Goal: Transaction & Acquisition: Purchase product/service

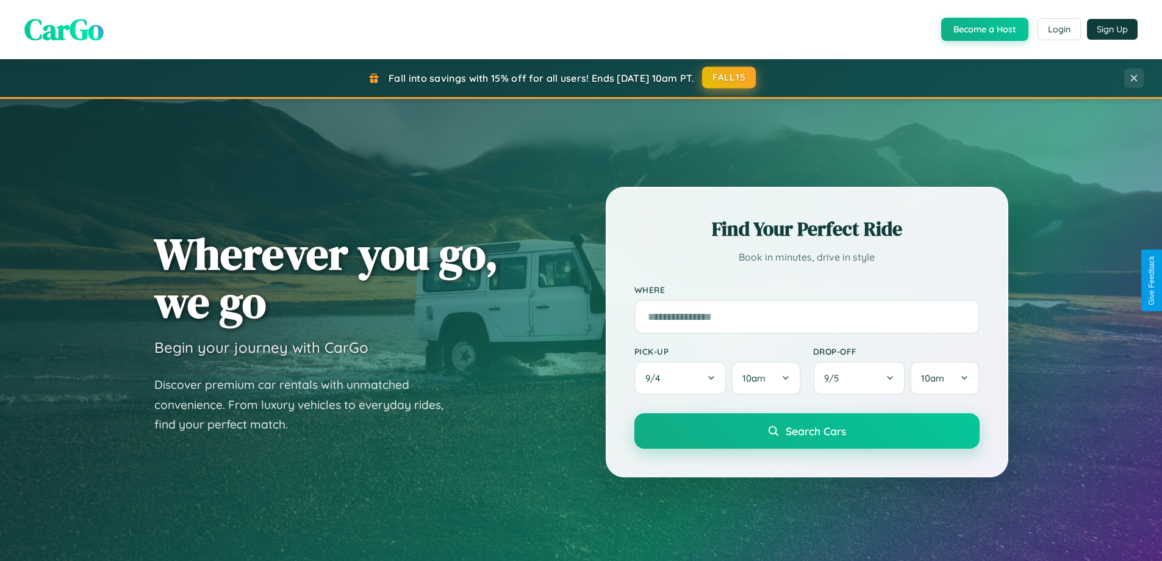
click at [730, 77] on button "FALL15" at bounding box center [729, 77] width 54 height 22
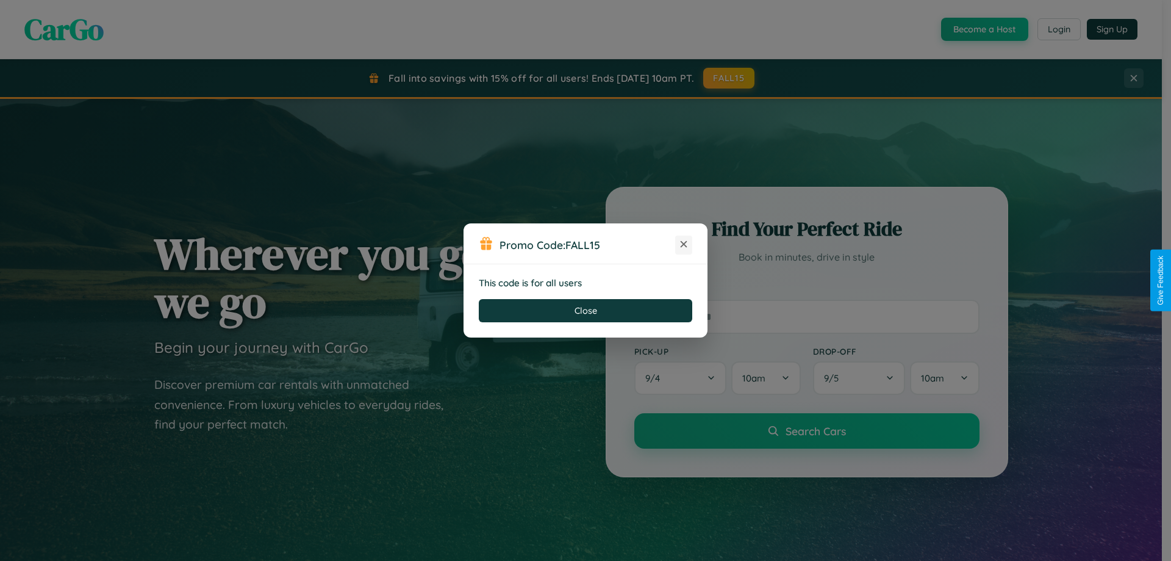
click at [684, 245] on icon at bounding box center [684, 244] width 12 height 12
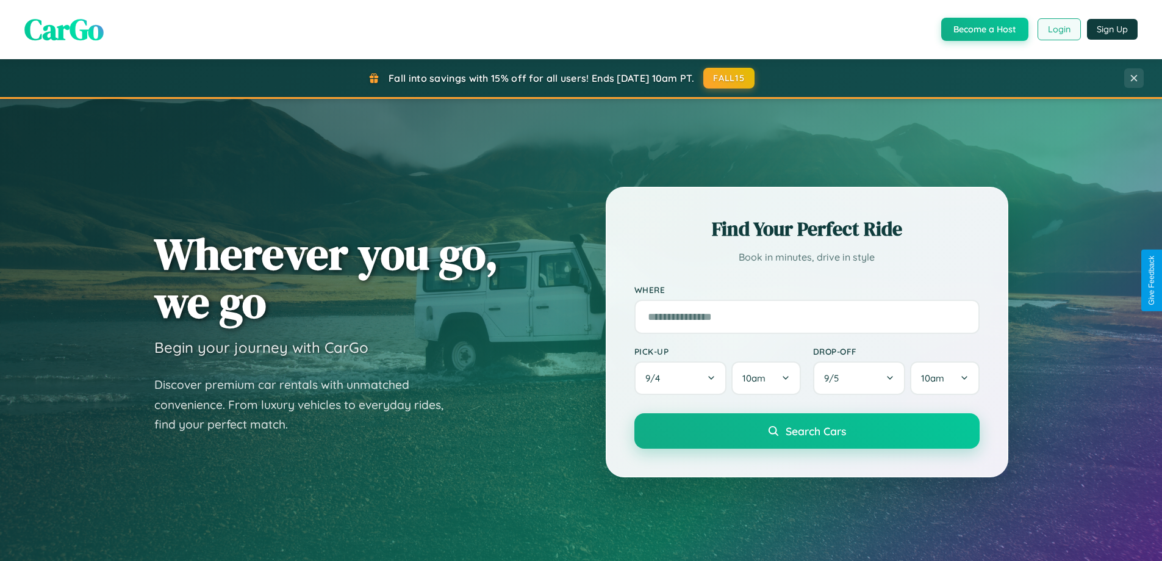
click at [1059, 29] on button "Login" at bounding box center [1059, 29] width 43 height 22
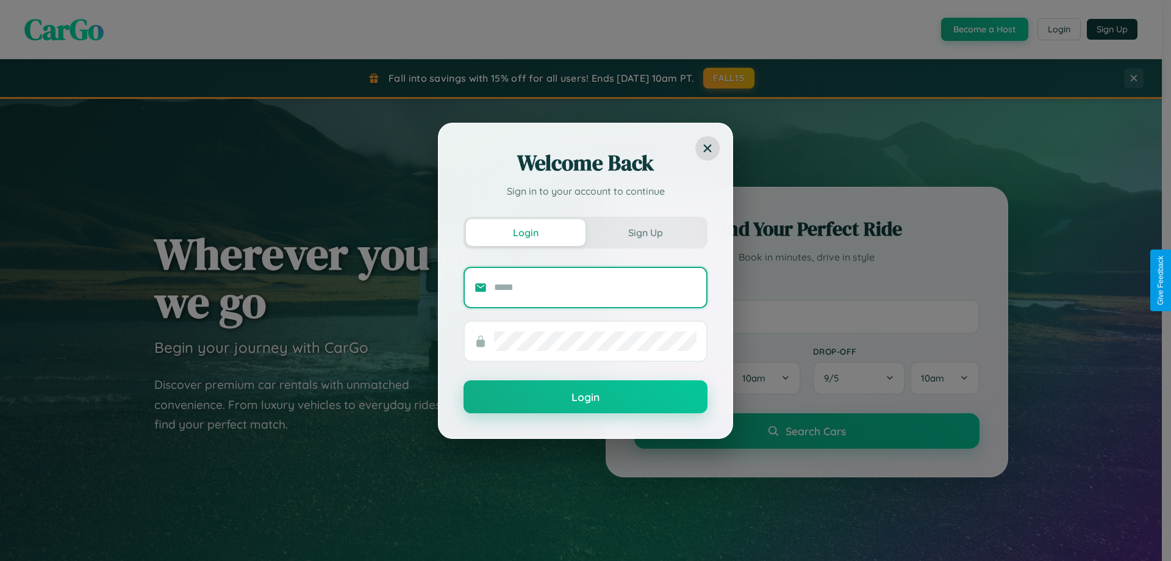
click at [595, 287] on input "text" at bounding box center [595, 288] width 203 height 20
type input "**********"
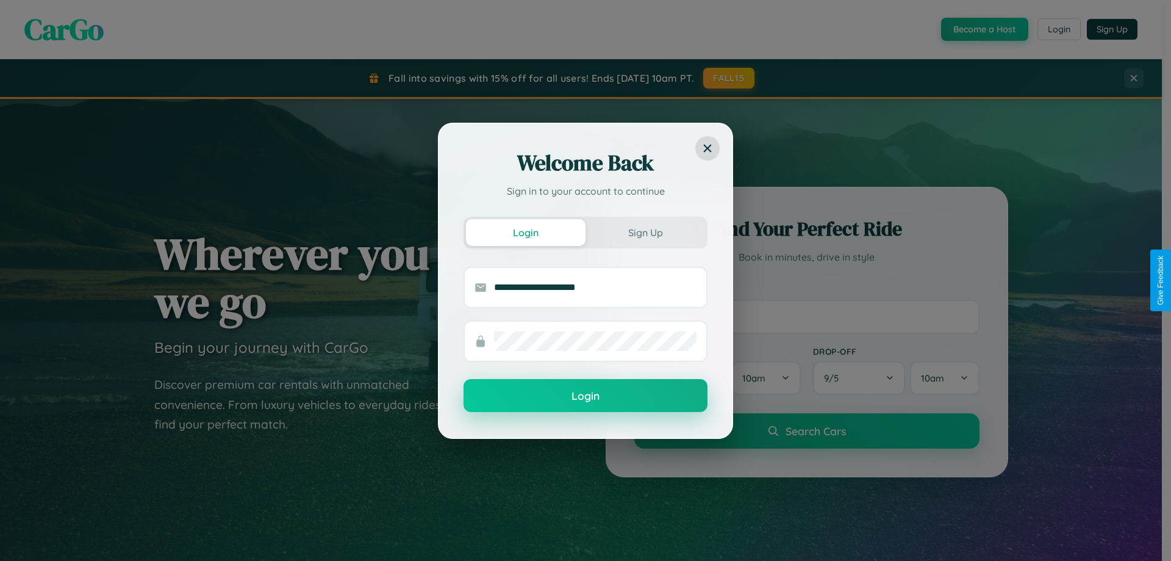
click at [586, 396] on button "Login" at bounding box center [586, 395] width 244 height 33
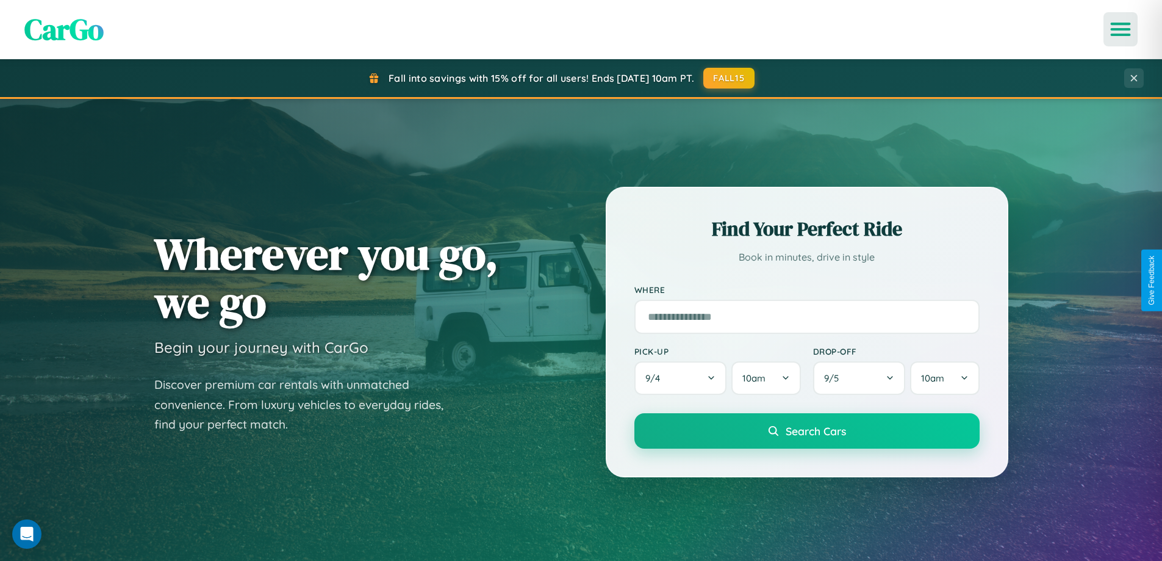
click at [1121, 29] on icon "Open menu" at bounding box center [1121, 29] width 18 height 11
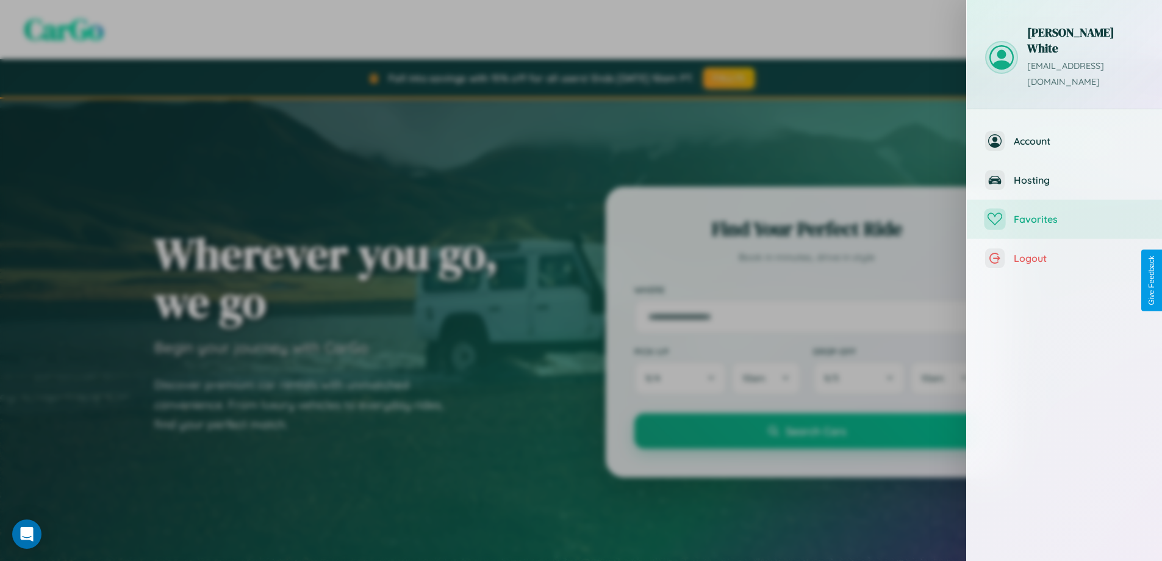
click at [1065, 213] on span "Favorites" at bounding box center [1079, 219] width 130 height 12
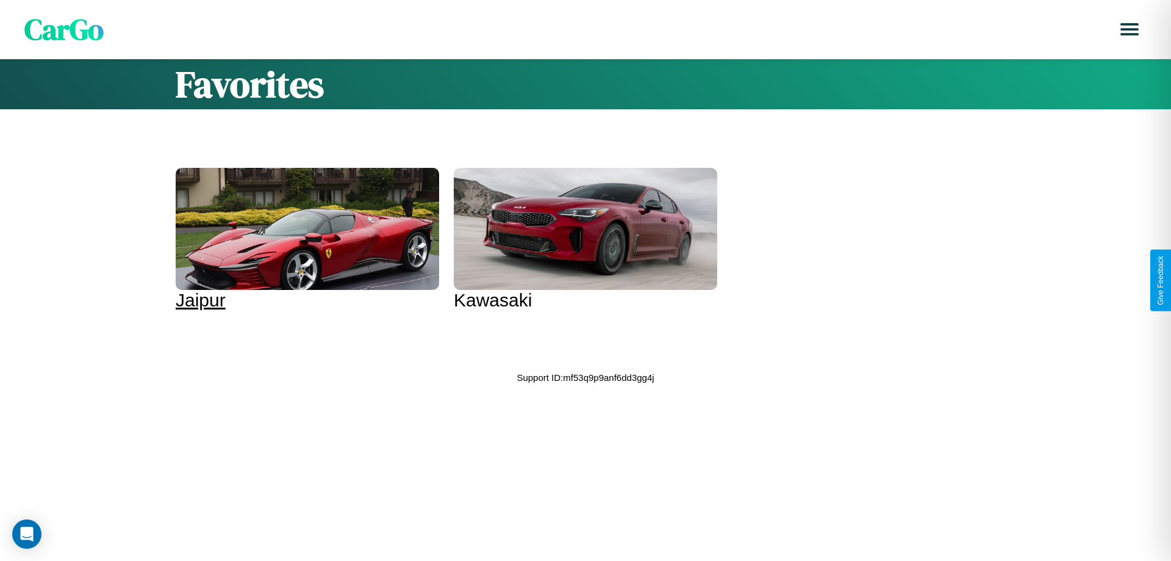
click at [306, 239] on div at bounding box center [308, 229] width 264 height 122
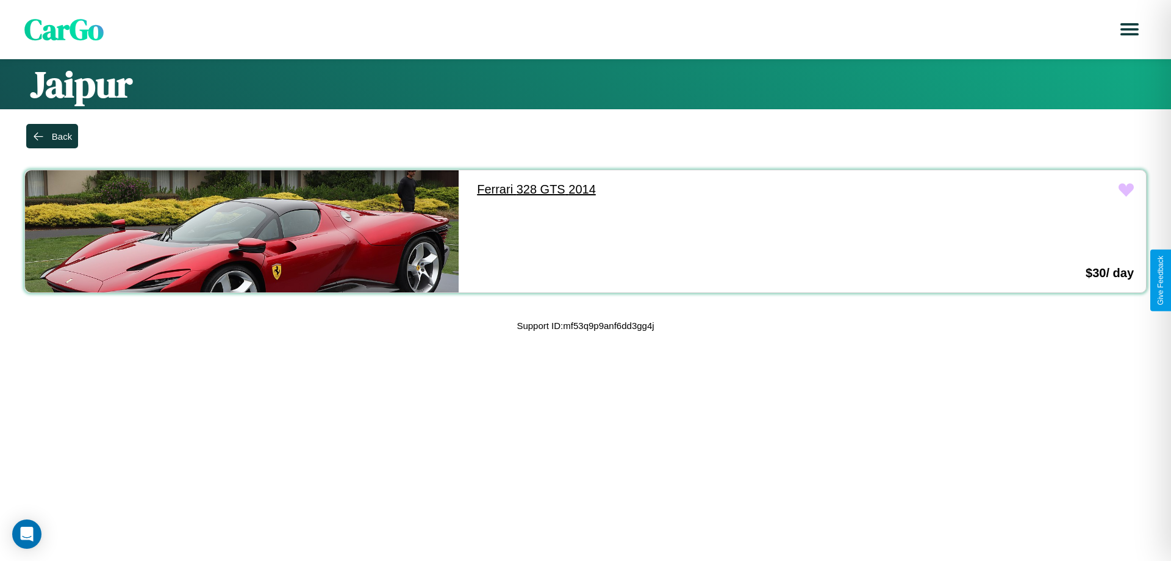
click at [676, 189] on link "Ferrari 328 GTS 2014" at bounding box center [682, 189] width 434 height 38
